Goal: Information Seeking & Learning: Learn about a topic

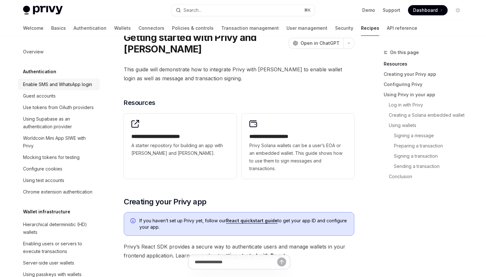
click at [67, 86] on div "Enable SMS and WhatsApp login" at bounding box center [57, 85] width 69 height 8
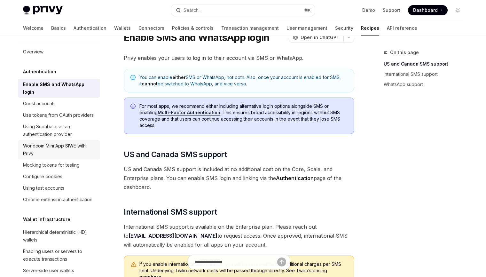
click at [63, 142] on div "Worldcoin Mini App SIWE with Privy" at bounding box center [59, 149] width 73 height 15
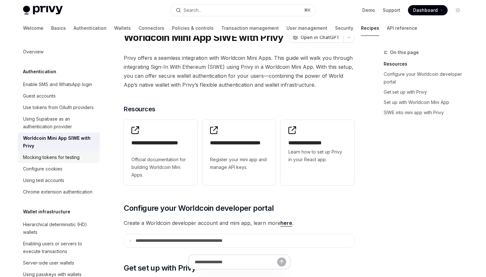
click at [63, 158] on div "Mocking tokens for testing" at bounding box center [51, 158] width 57 height 8
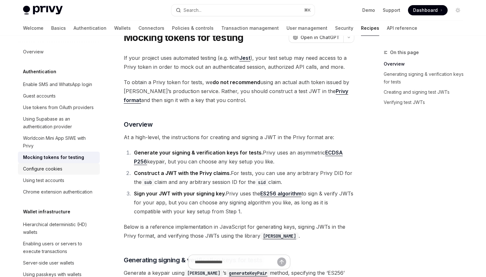
click at [63, 172] on div "Configure cookies" at bounding box center [59, 169] width 73 height 8
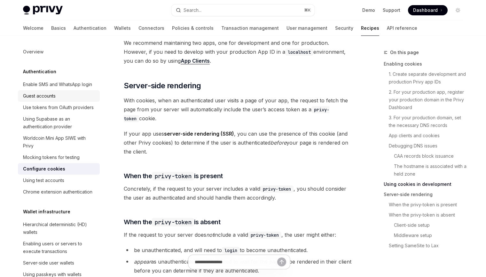
click at [68, 93] on div "Guest accounts" at bounding box center [59, 96] width 73 height 8
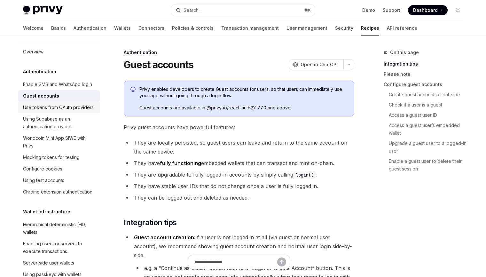
click at [68, 108] on div "Use tokens from OAuth providers" at bounding box center [58, 108] width 71 height 8
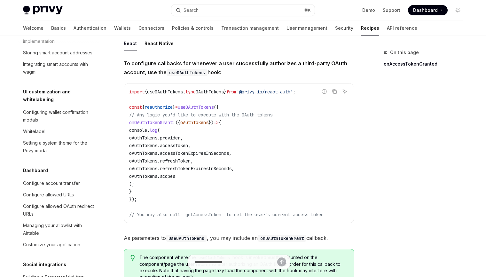
scroll to position [239, 0]
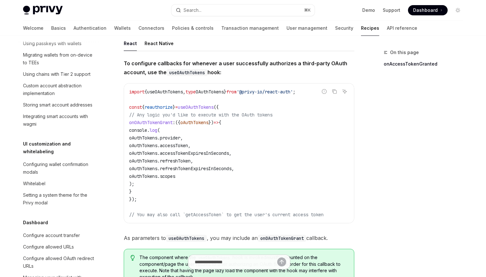
click at [422, 9] on span "Dashboard" at bounding box center [425, 10] width 25 height 6
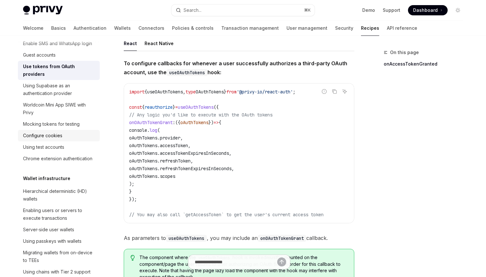
scroll to position [46, 0]
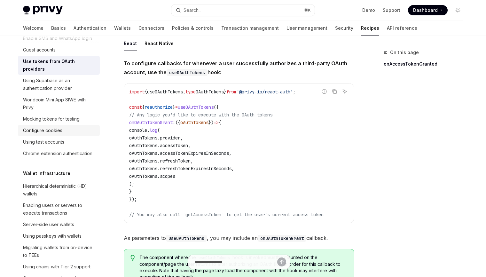
click at [76, 127] on div "Configure cookies" at bounding box center [59, 131] width 73 height 8
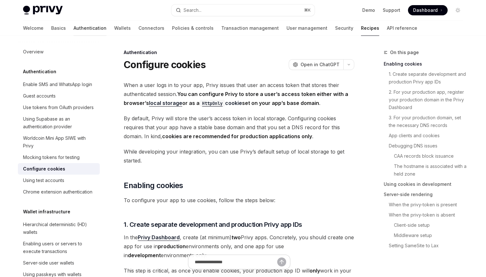
click at [74, 29] on link "Authentication" at bounding box center [90, 27] width 33 height 15
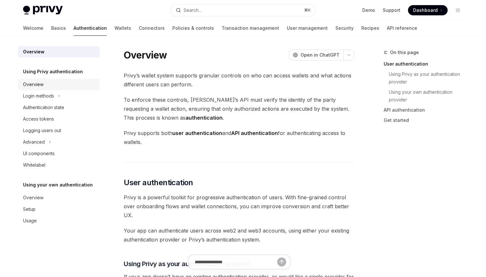
click at [47, 86] on div "Overview" at bounding box center [59, 85] width 73 height 8
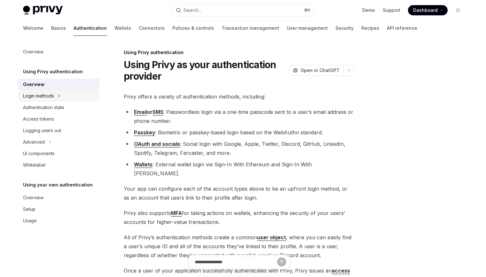
click at [55, 97] on button "Login methods" at bounding box center [59, 96] width 82 height 12
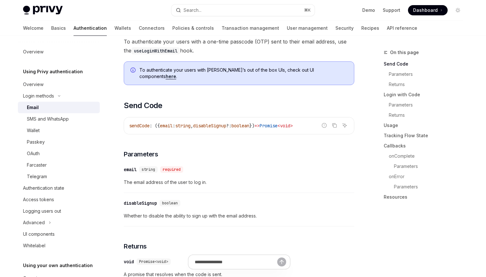
scroll to position [151, 0]
click at [176, 74] on link "here" at bounding box center [171, 77] width 11 height 6
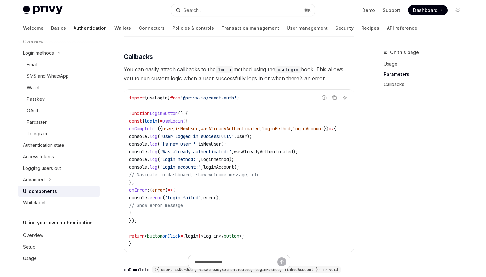
scroll to position [764, 0]
click at [59, 232] on div "Overview" at bounding box center [59, 236] width 73 height 8
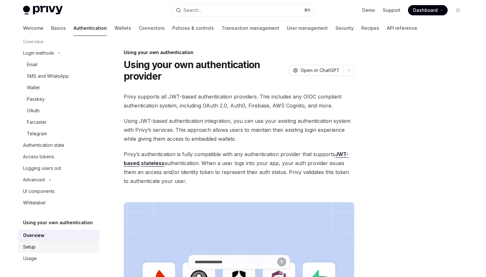
click at [56, 251] on link "Setup" at bounding box center [59, 247] width 82 height 12
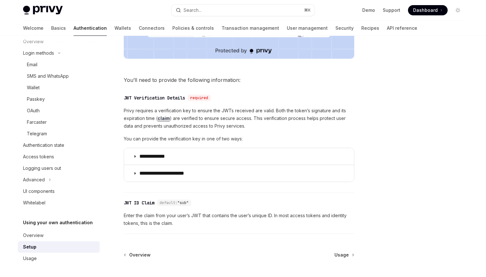
scroll to position [343, 0]
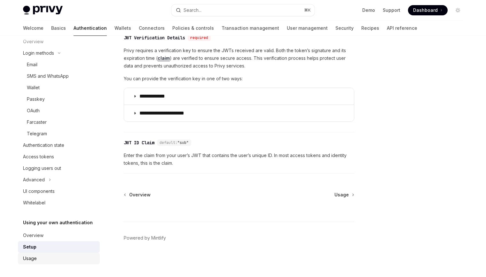
click at [47, 258] on div "Usage" at bounding box center [59, 259] width 73 height 8
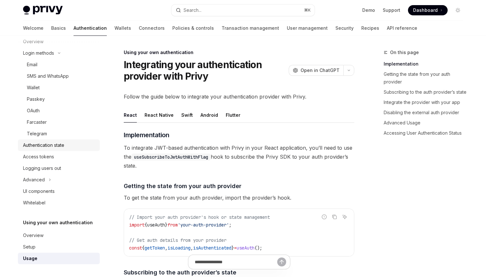
click at [64, 143] on div "Authentication state" at bounding box center [43, 145] width 41 height 8
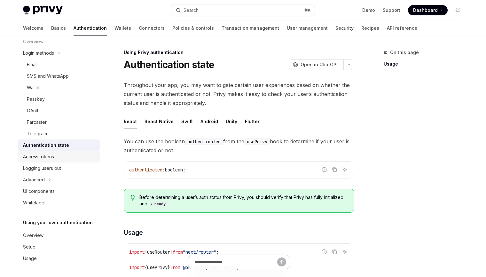
click at [64, 151] on link "Access tokens" at bounding box center [59, 157] width 82 height 12
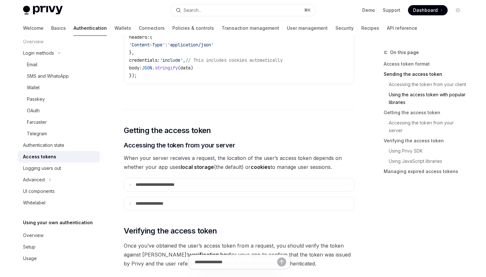
scroll to position [823, 0]
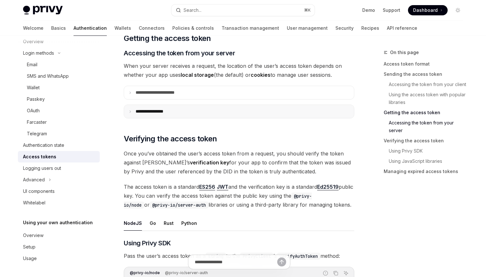
click at [168, 110] on p "**********" at bounding box center [156, 111] width 40 height 5
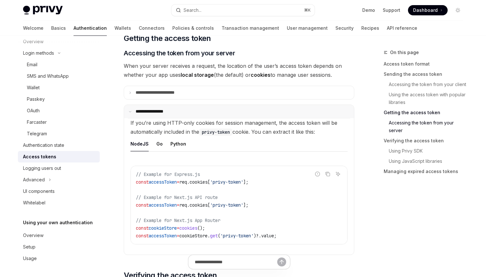
click at [168, 108] on summary "**********" at bounding box center [239, 111] width 230 height 13
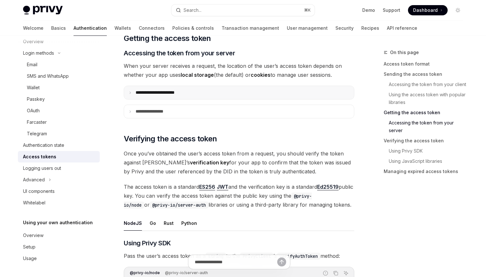
click at [178, 94] on p "**********" at bounding box center [162, 92] width 53 height 5
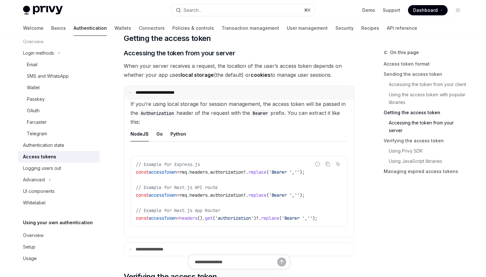
click at [178, 94] on p "**********" at bounding box center [162, 92] width 52 height 5
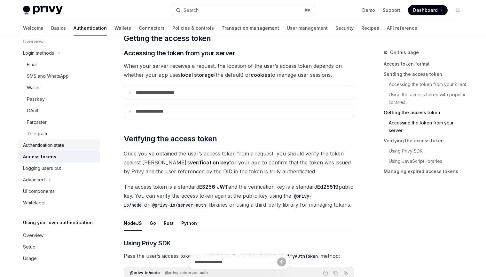
click at [55, 143] on div "Authentication state" at bounding box center [43, 145] width 41 height 8
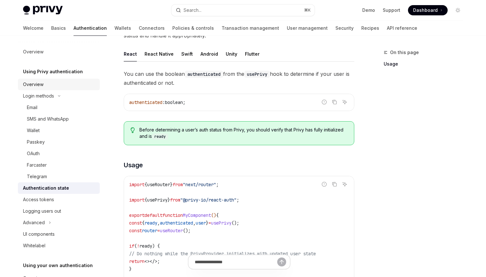
click at [73, 84] on div "Overview" at bounding box center [59, 85] width 73 height 8
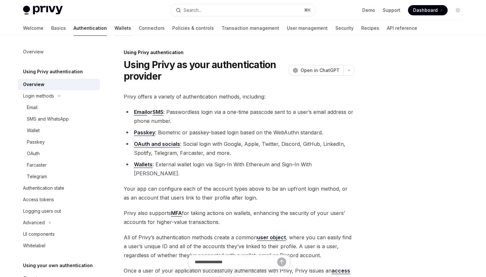
click at [115, 29] on link "Wallets" at bounding box center [123, 27] width 17 height 15
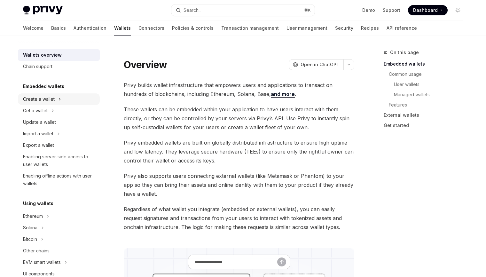
click at [50, 99] on div "Create a wallet" at bounding box center [39, 99] width 32 height 8
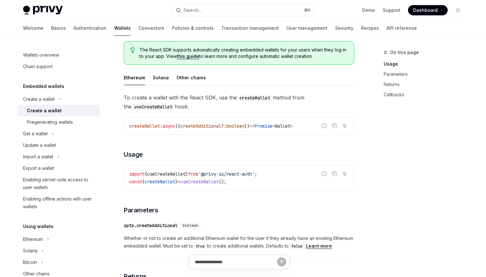
scroll to position [155, 0]
click at [157, 79] on div "Solana" at bounding box center [161, 76] width 16 height 15
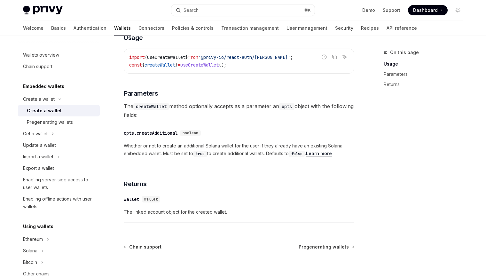
scroll to position [271, 0]
click at [77, 119] on div "Pregenerating wallets" at bounding box center [61, 122] width 69 height 8
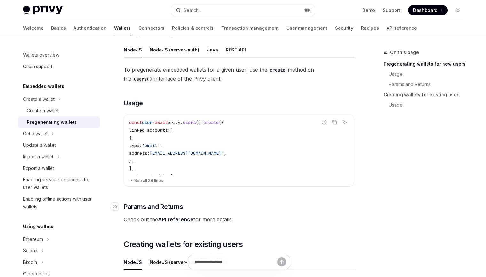
scroll to position [263, 0]
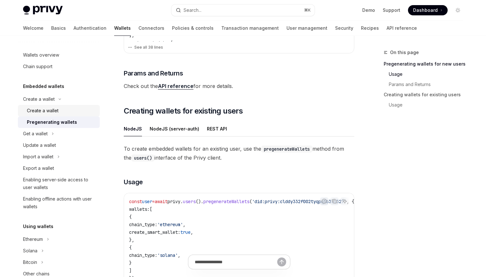
click at [57, 108] on div "Create a wallet" at bounding box center [43, 111] width 32 height 8
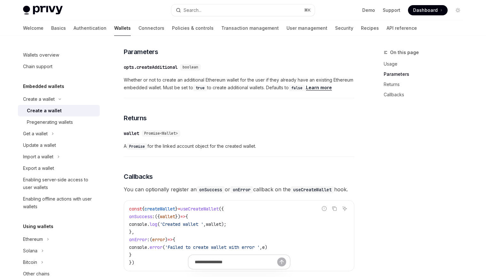
scroll to position [313, 0]
click at [44, 136] on div "Get a wallet" at bounding box center [35, 134] width 25 height 8
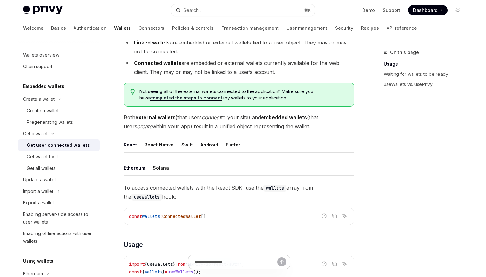
scroll to position [94, 0]
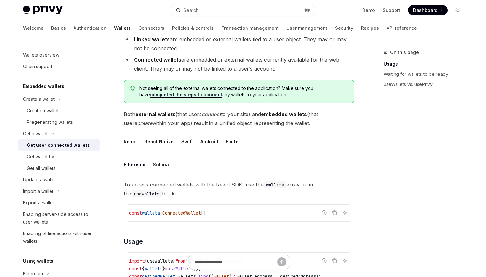
click at [161, 163] on div "Solana" at bounding box center [161, 164] width 16 height 15
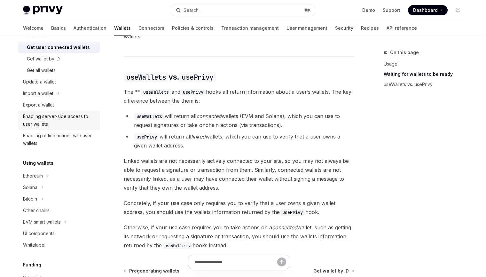
scroll to position [98, 0]
click at [65, 191] on button "Solana" at bounding box center [59, 187] width 82 height 12
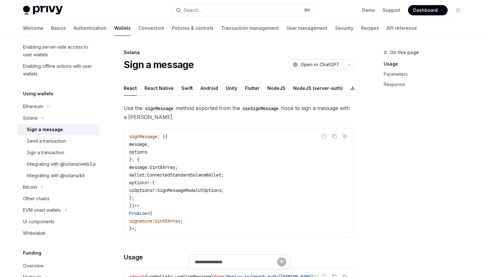
scroll to position [161, 0]
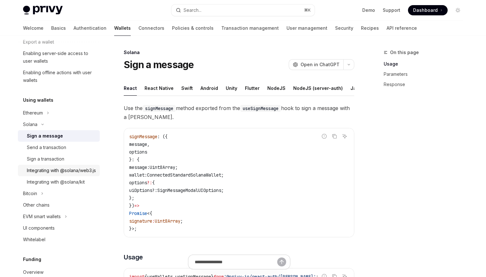
click at [65, 172] on div "Integrating with @solana/web3.js" at bounding box center [61, 171] width 69 height 8
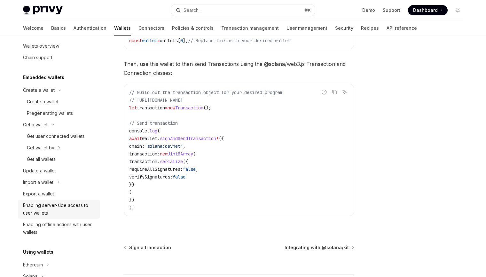
scroll to position [3, 0]
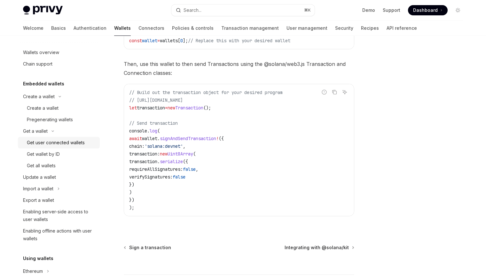
click at [56, 140] on div "Get user connected wallets" at bounding box center [56, 143] width 58 height 8
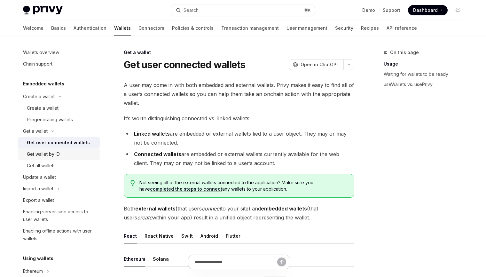
click at [59, 157] on div "Get wallet by ID" at bounding box center [43, 154] width 33 height 8
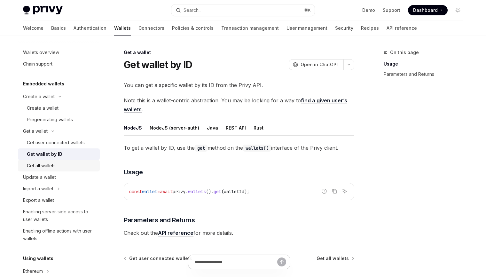
click at [59, 167] on div "Get all wallets" at bounding box center [61, 166] width 69 height 8
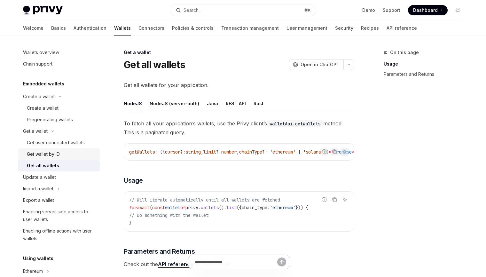
click at [60, 157] on div "Get wallet by ID" at bounding box center [61, 154] width 69 height 8
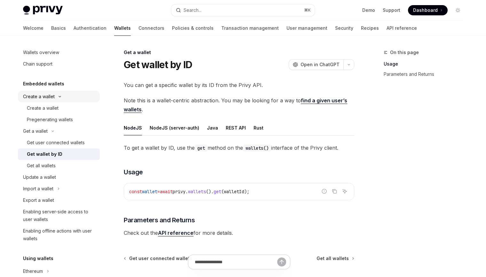
click at [60, 97] on icon "Toggle Create a wallet section" at bounding box center [60, 96] width 8 height 3
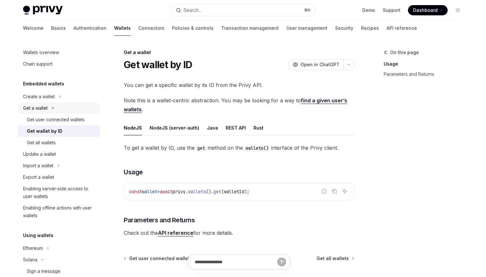
click at [60, 107] on button "Get a wallet" at bounding box center [59, 108] width 82 height 12
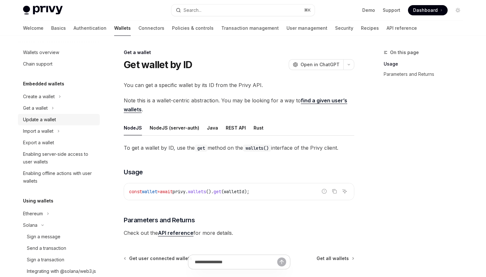
click at [60, 119] on div "Update a wallet" at bounding box center [59, 120] width 73 height 8
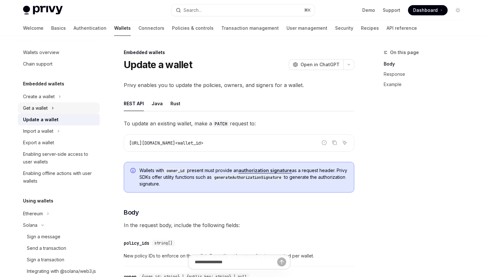
click at [64, 107] on button "Get a wallet" at bounding box center [59, 108] width 82 height 12
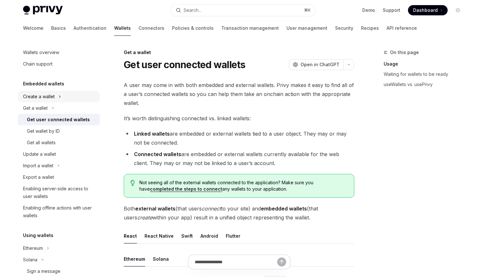
click at [75, 98] on button "Create a wallet" at bounding box center [59, 97] width 82 height 12
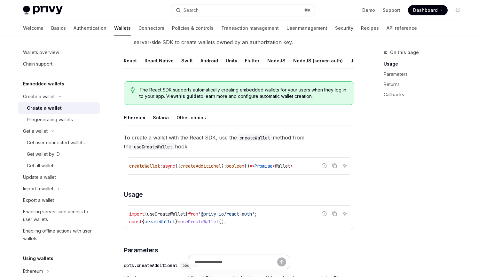
scroll to position [116, 0]
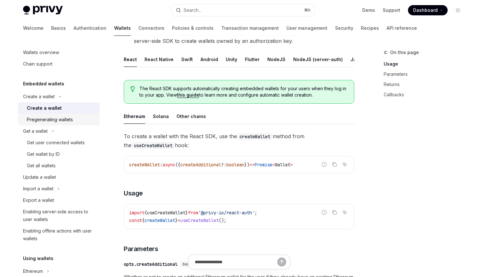
click at [76, 115] on link "Pregenerating wallets" at bounding box center [59, 120] width 82 height 12
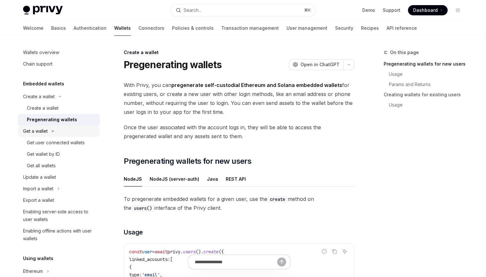
click at [69, 133] on button "Get a wallet" at bounding box center [59, 131] width 82 height 12
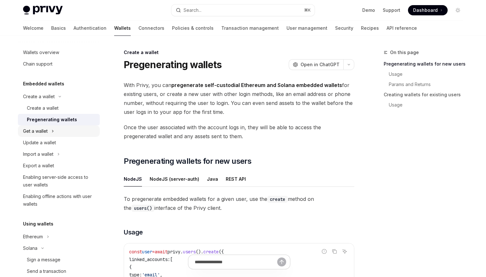
click at [68, 133] on button "Get a wallet" at bounding box center [59, 131] width 82 height 12
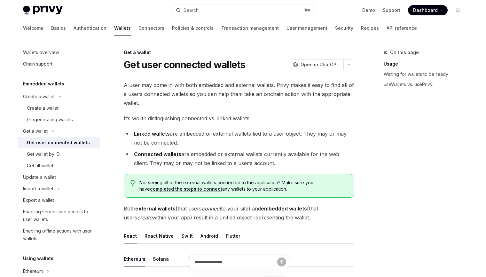
click at [68, 140] on div "Get user connected wallets" at bounding box center [58, 143] width 63 height 8
click at [66, 154] on div "Get wallet by ID" at bounding box center [61, 154] width 69 height 8
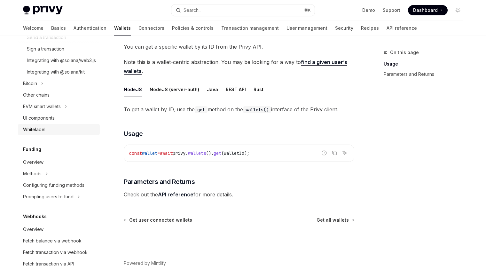
scroll to position [272, 0]
click at [49, 165] on div "Overview" at bounding box center [59, 162] width 73 height 8
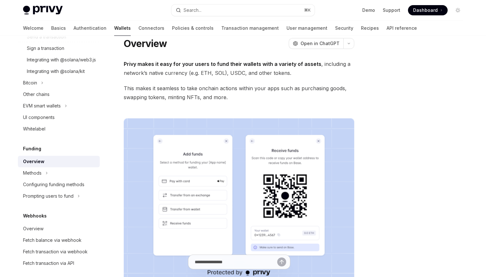
scroll to position [21, 0]
click at [69, 179] on button "Methods" at bounding box center [59, 173] width 82 height 12
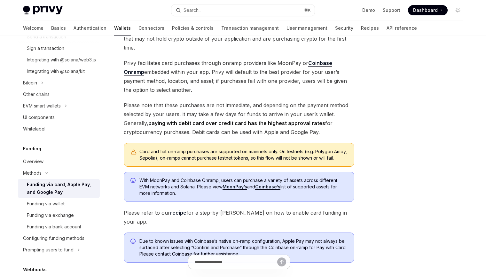
scroll to position [192, 0]
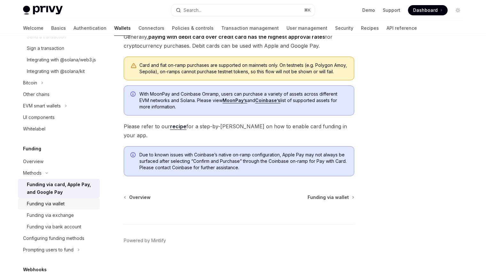
click at [66, 208] on div "Funding via wallet" at bounding box center [61, 204] width 69 height 8
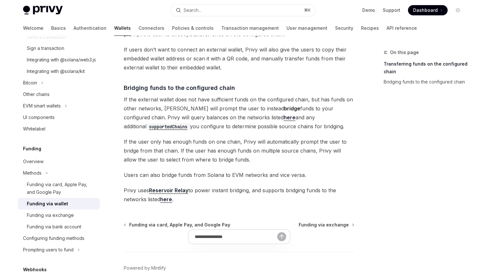
scroll to position [189, 0]
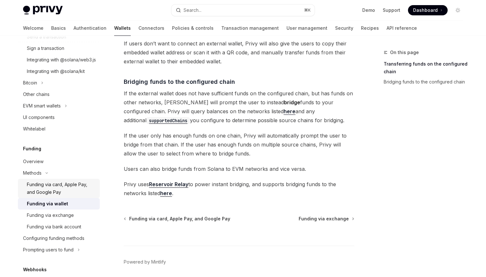
click at [53, 191] on div "Funding via card, Apple Pay, and Google Pay" at bounding box center [61, 188] width 69 height 15
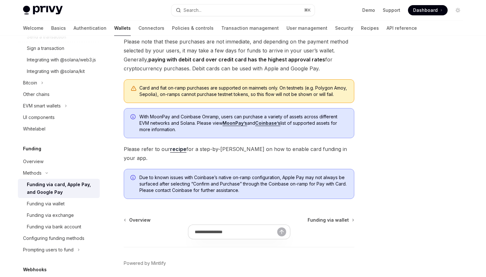
scroll to position [177, 0]
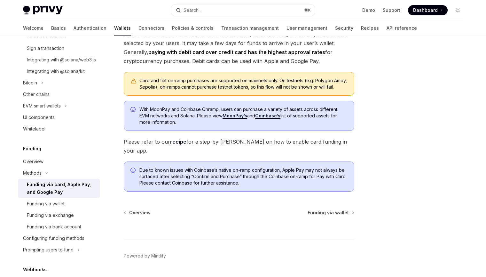
click at [174, 145] on link "recipe" at bounding box center [178, 142] width 16 height 7
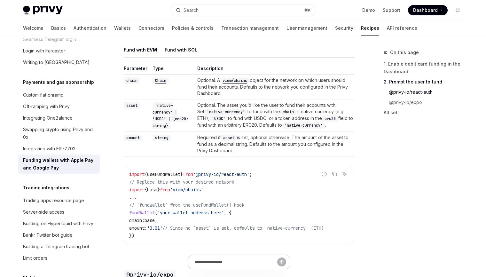
scroll to position [480, 0]
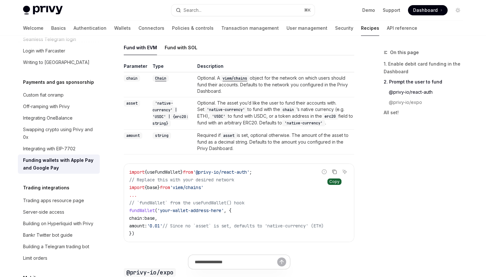
click at [331, 176] on button "Copy the contents from the code block" at bounding box center [335, 172] width 8 height 8
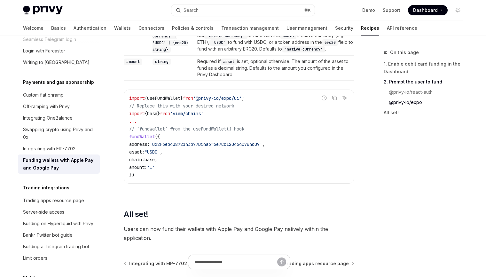
scroll to position [826, 0]
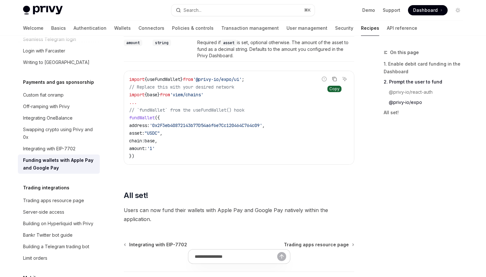
click at [332, 82] on icon "Copy the contents from the code block" at bounding box center [334, 78] width 5 height 5
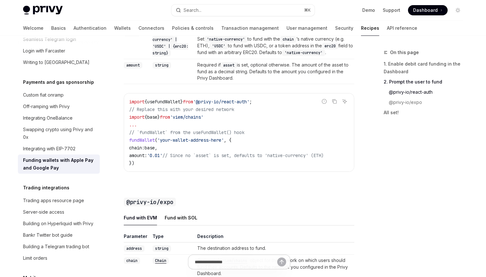
scroll to position [512, 0]
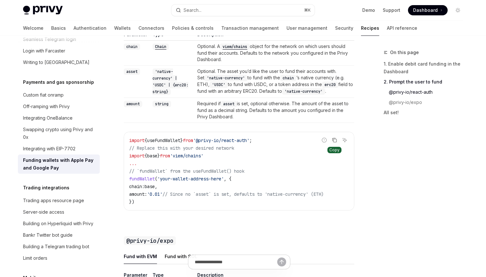
click at [333, 143] on icon "Copy the contents from the code block" at bounding box center [334, 140] width 5 height 5
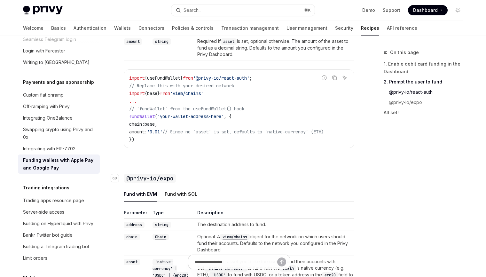
scroll to position [588, 0]
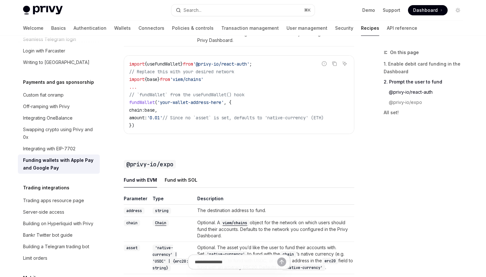
drag, startPoint x: 220, startPoint y: 87, endPoint x: 123, endPoint y: 88, distance: 97.0
click at [123, 88] on div "Payments and gas sponsorship Funding wallets with Apple Pay and Google Pay Open…" at bounding box center [179, 12] width 353 height 1104
copy span "import { base } from 'viem/chains'"
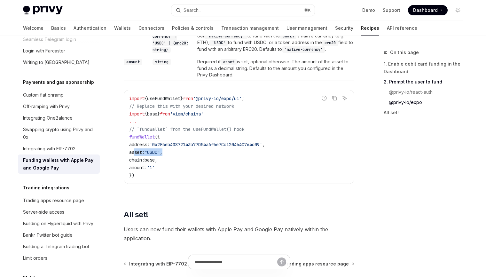
drag, startPoint x: 179, startPoint y: 159, endPoint x: 135, endPoint y: 164, distance: 44.4
click at [135, 164] on code "import { useFundWallet } from '@privy-io/expo/ui' ; // Replace this with your d…" at bounding box center [239, 137] width 220 height 84
copy span "asset: "USDC" ,"
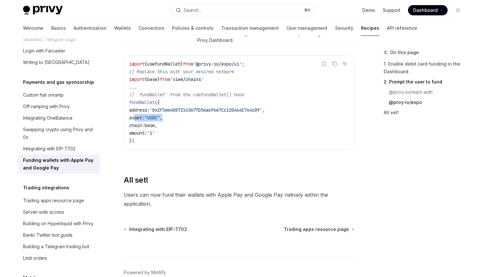
scroll to position [885, 0]
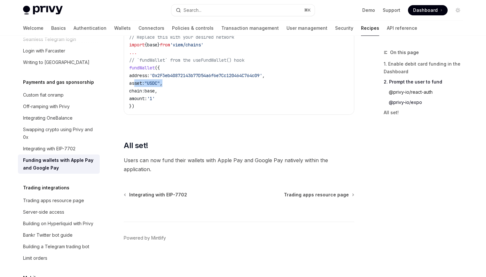
click at [403, 92] on link "@privy-io/react-auth" at bounding box center [426, 92] width 84 height 10
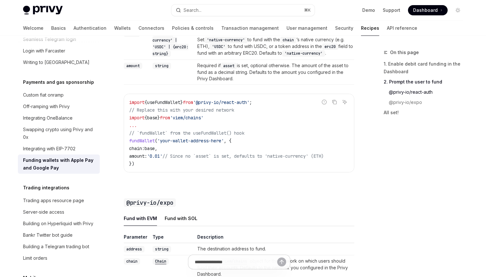
scroll to position [450, 0]
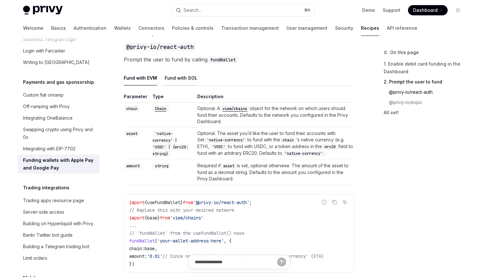
click at [186, 85] on div "Fund with SOL" at bounding box center [181, 77] width 33 height 15
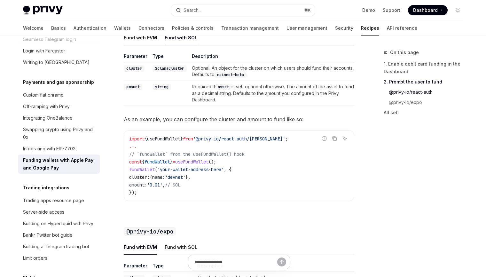
scroll to position [491, 0]
drag, startPoint x: 207, startPoint y: 184, endPoint x: 136, endPoint y: 178, distance: 71.0
click at [136, 178] on code "import { useFundWallet } from '@privy-io/react-auth/solana' ; ... // `fundWalle…" at bounding box center [239, 164] width 220 height 61
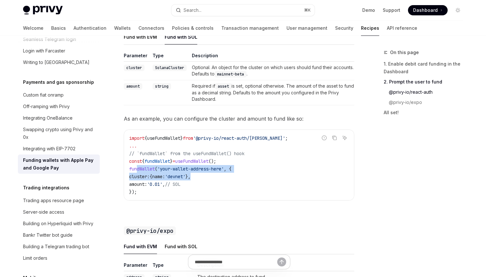
click at [143, 180] on span "cluster:" at bounding box center [139, 177] width 20 height 6
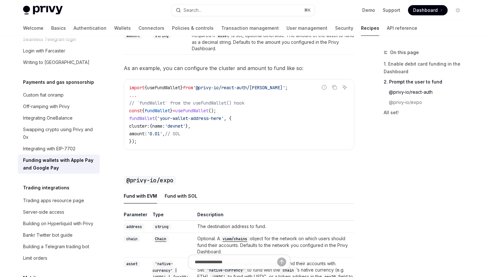
scroll to position [542, 0]
click at [177, 200] on div "Fund with SOL" at bounding box center [181, 195] width 33 height 15
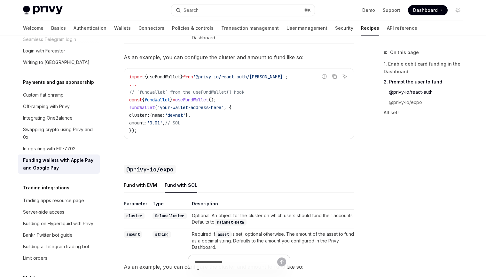
scroll to position [546, 0]
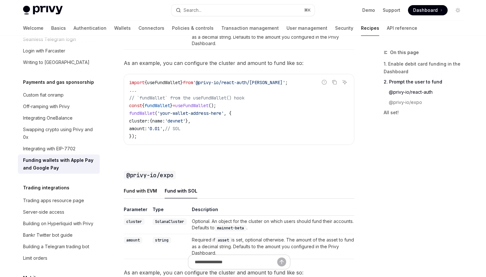
click at [186, 124] on span "'devnet'" at bounding box center [175, 121] width 20 height 6
drag, startPoint x: 195, startPoint y: 127, endPoint x: 196, endPoint y: 132, distance: 5.2
click at [196, 132] on code "import { useFundWallet } from '@privy-io/react-auth/solana' ; ... // `fundWalle…" at bounding box center [239, 109] width 220 height 61
copy code "cluster: { name: 'devnet' }, amount: '0.01' , // SOL"
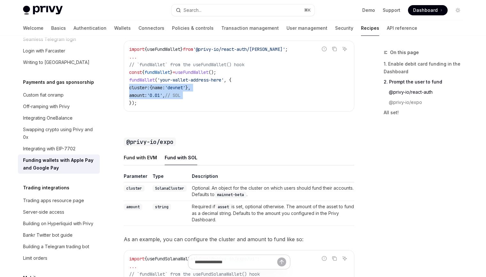
scroll to position [577, 0]
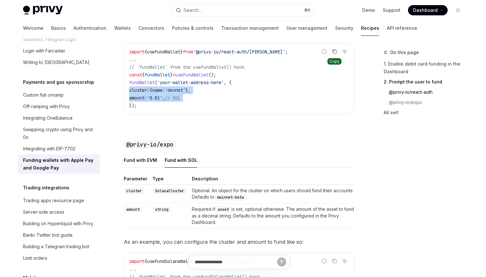
click at [336, 54] on icon "Copy the contents from the code block" at bounding box center [334, 51] width 5 height 5
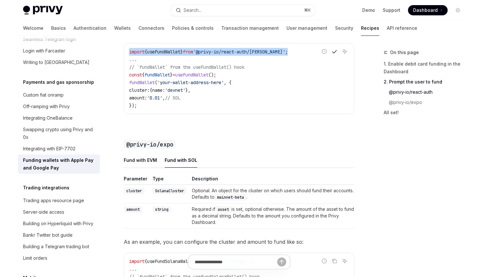
drag, startPoint x: 288, startPoint y: 59, endPoint x: 128, endPoint y: 60, distance: 159.7
click at [128, 60] on div "import { useFundWallet } from '@privy-io/react-auth/solana' ; ... // `fundWalle…" at bounding box center [239, 79] width 230 height 70
copy span "import { useFundWallet } from '@privy-io/react-auth/solana' ;"
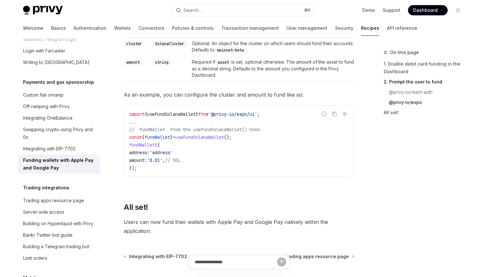
scroll to position [757, 0]
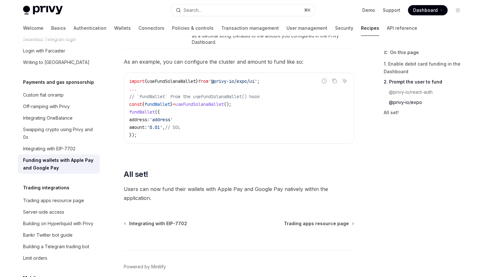
click at [77, 156] on div "Funding wallets with Apple Pay and Google Pay" at bounding box center [59, 163] width 73 height 15
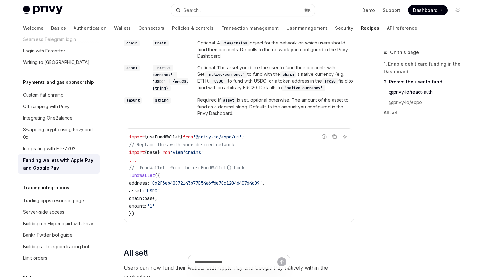
scroll to position [883, 0]
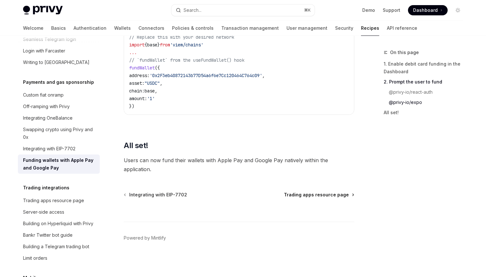
click at [329, 197] on span "Trading apps resource page" at bounding box center [316, 195] width 65 height 6
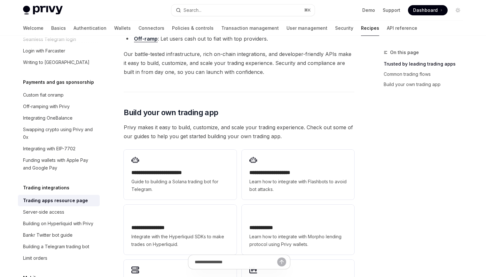
scroll to position [352, 0]
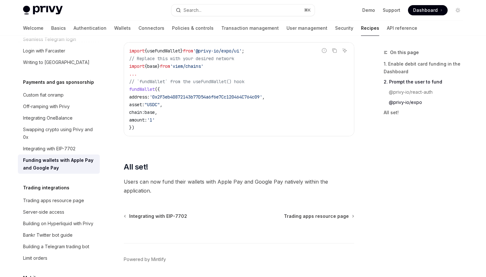
scroll to position [883, 0]
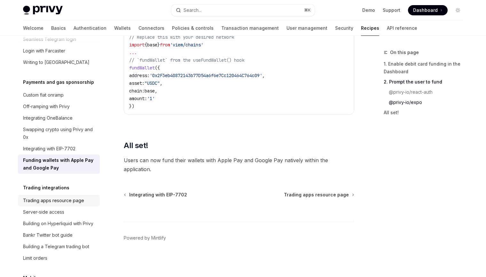
click at [76, 197] on div "Trading apps resource page" at bounding box center [53, 201] width 61 height 8
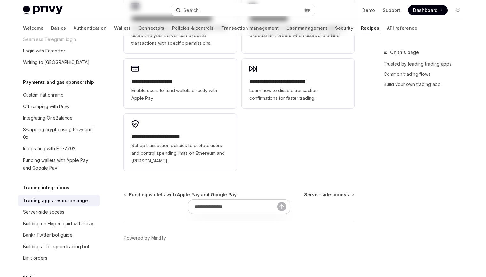
type textarea "*"
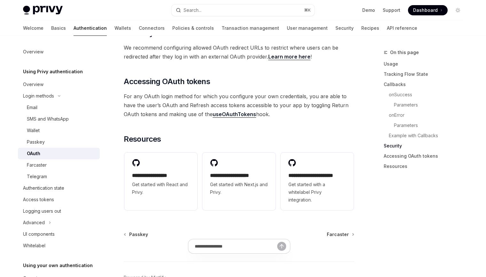
scroll to position [1391, 0]
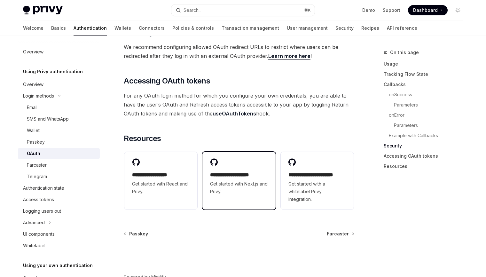
click at [238, 171] on h2 "**********" at bounding box center [239, 175] width 58 height 8
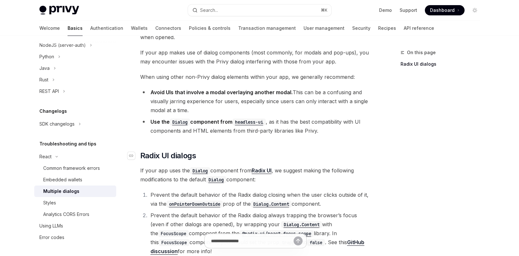
scroll to position [54, 0]
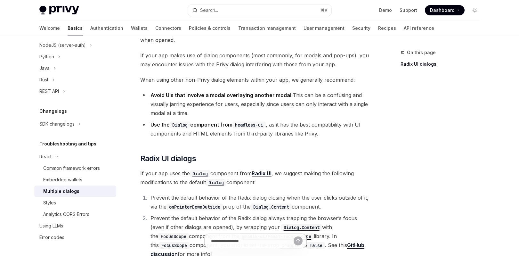
click at [180, 128] on code "Dialog" at bounding box center [180, 124] width 20 height 7
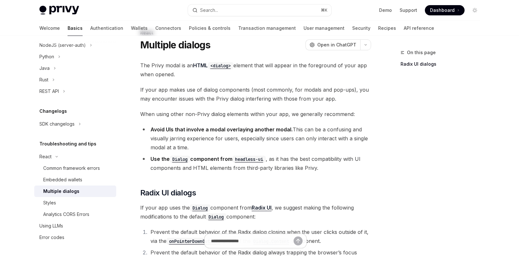
scroll to position [15, 0]
